Goal: Task Accomplishment & Management: Manage account settings

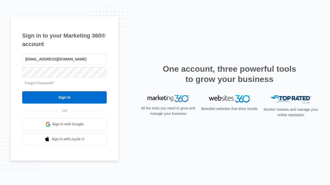
type input "dankie614@gmail.com"
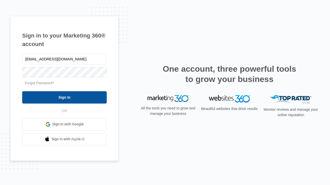
click at [64, 97] on input "Sign In" at bounding box center [64, 97] width 84 height 12
